Goal: Information Seeking & Learning: Learn about a topic

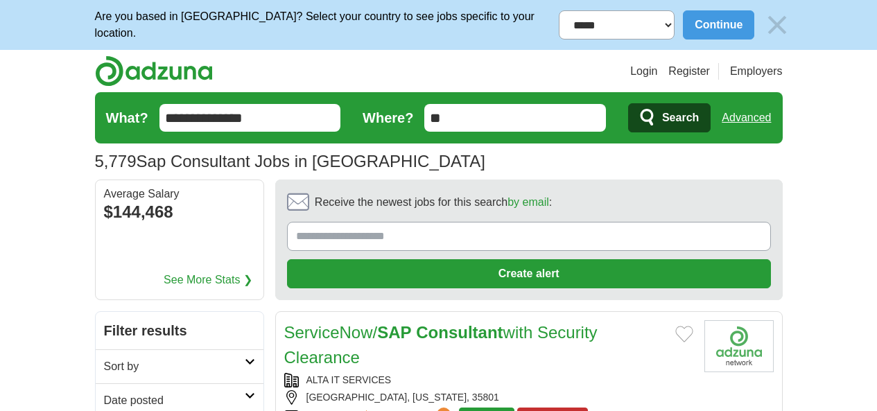
scroll to position [46, 0]
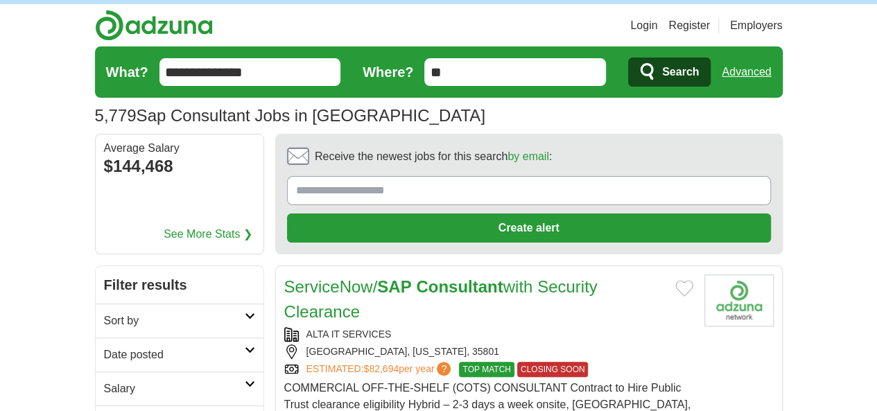
click at [484, 70] on input "**" at bounding box center [515, 72] width 182 height 28
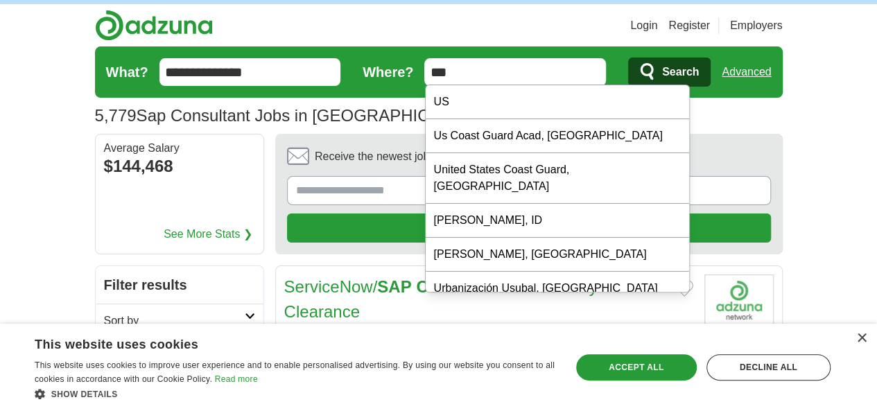
type input "***"
click at [699, 71] on span "Search" at bounding box center [680, 72] width 37 height 28
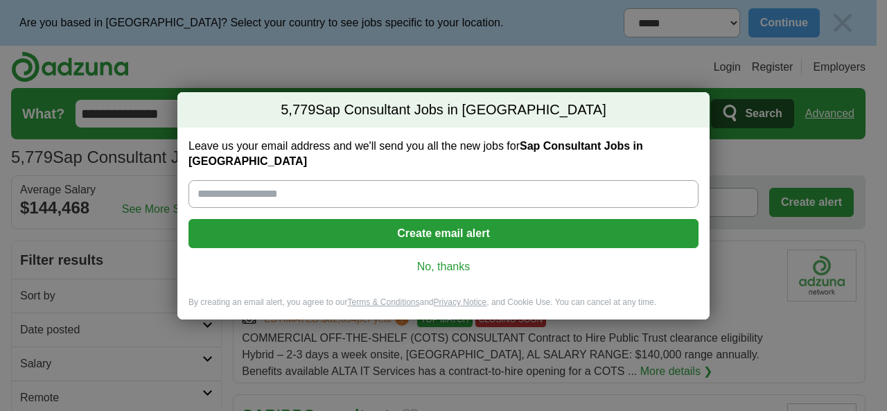
click at [459, 259] on link "No, thanks" at bounding box center [444, 266] width 488 height 15
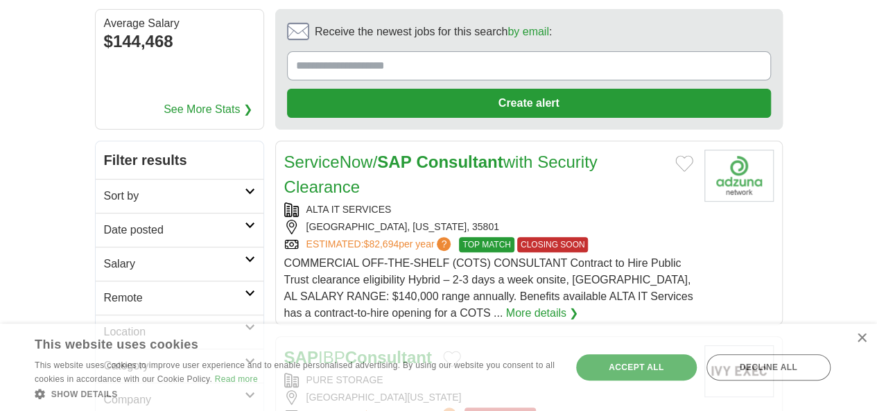
scroll to position [208, 0]
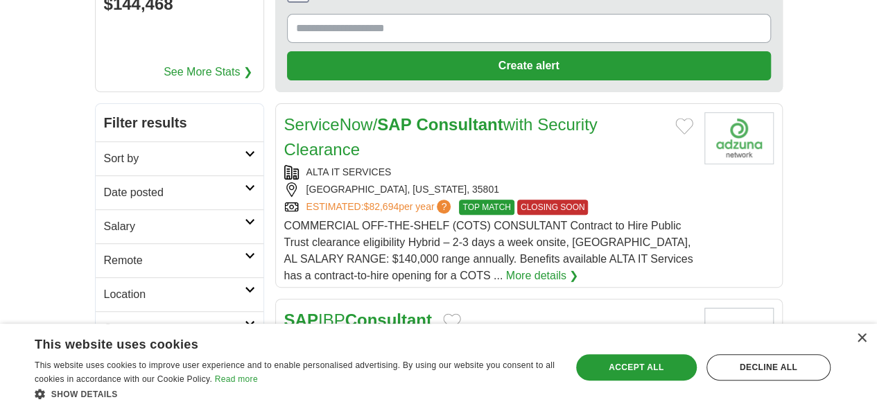
click at [170, 184] on h2 "Date posted" at bounding box center [174, 192] width 141 height 17
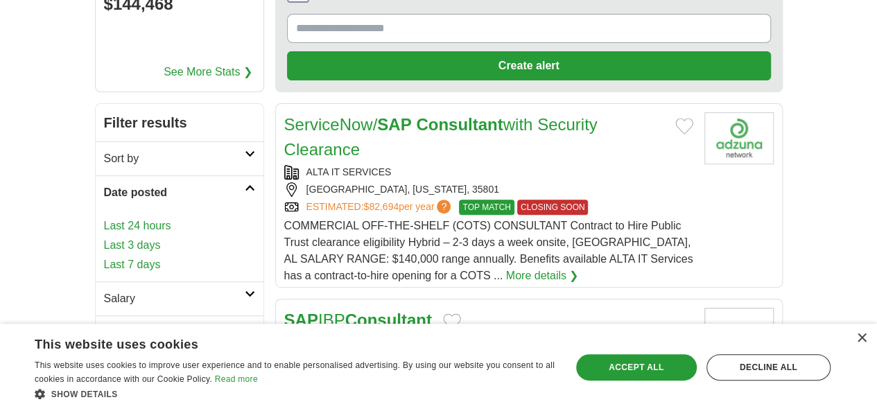
click at [104, 256] on link "Last 7 days" at bounding box center [179, 264] width 151 height 17
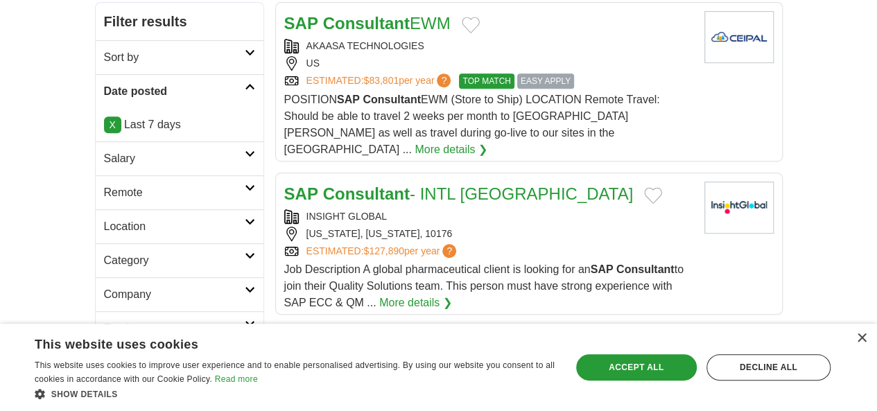
scroll to position [208, 0]
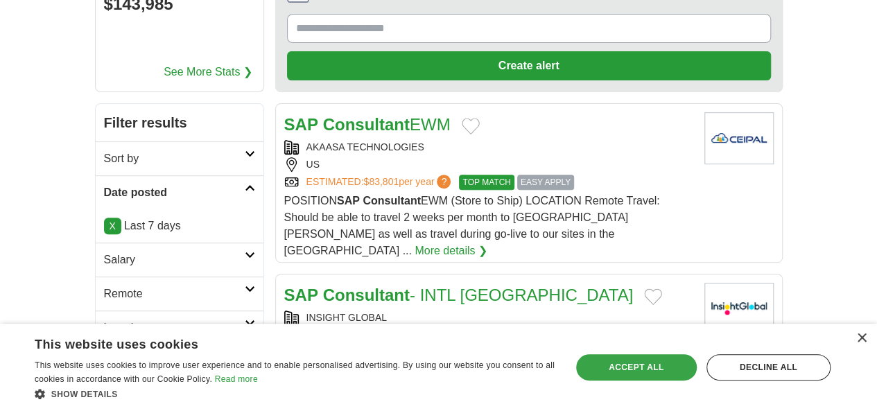
click at [618, 371] on div "Accept all" at bounding box center [636, 367] width 121 height 26
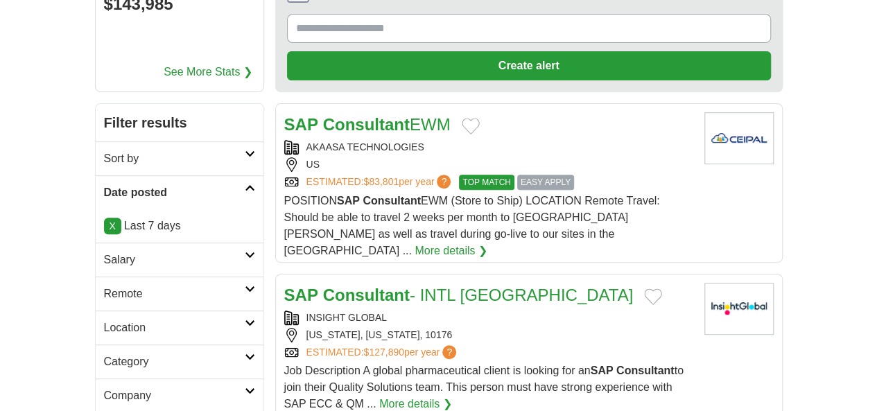
scroll to position [139, 0]
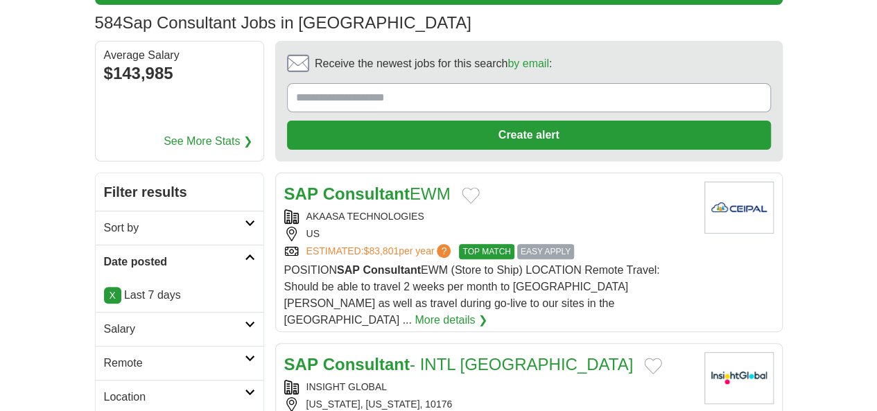
click at [331, 209] on div "AKAASA TECHNOLOGIES" at bounding box center [488, 216] width 409 height 15
